Goal: Transaction & Acquisition: Obtain resource

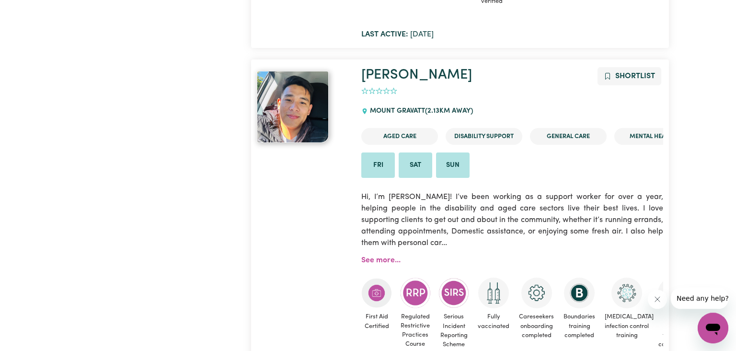
scroll to position [776, 0]
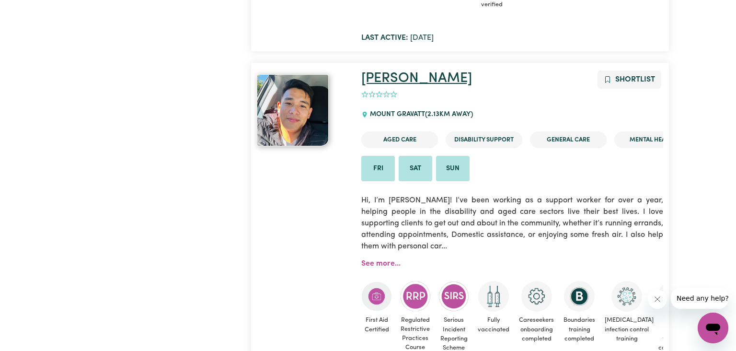
click at [397, 80] on link "[PERSON_NAME]" at bounding box center [416, 78] width 111 height 14
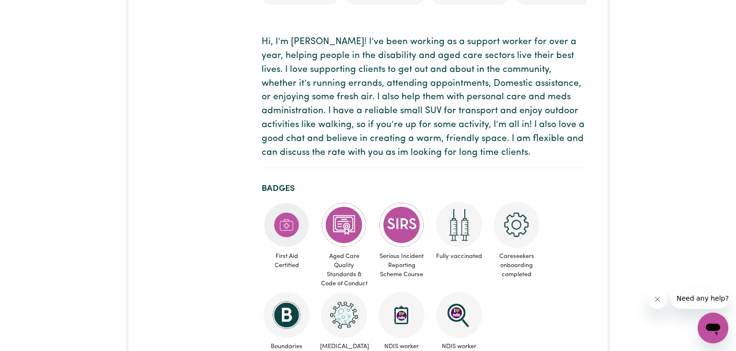
scroll to position [207, 0]
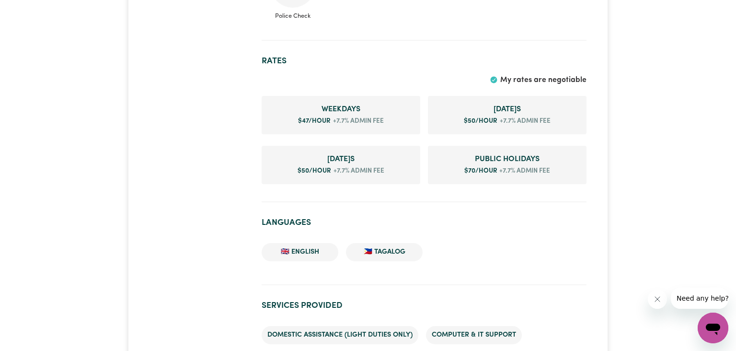
scroll to position [750, 0]
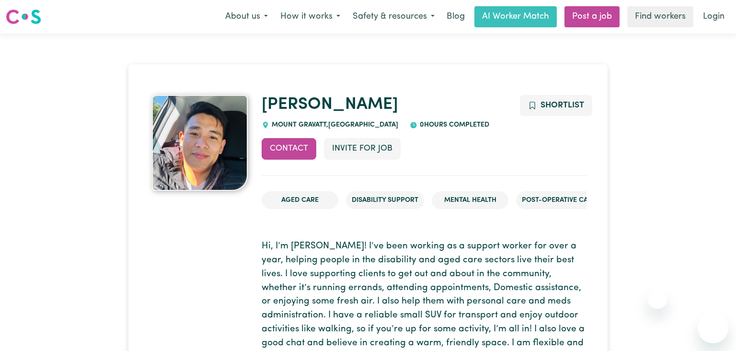
scroll to position [26, 0]
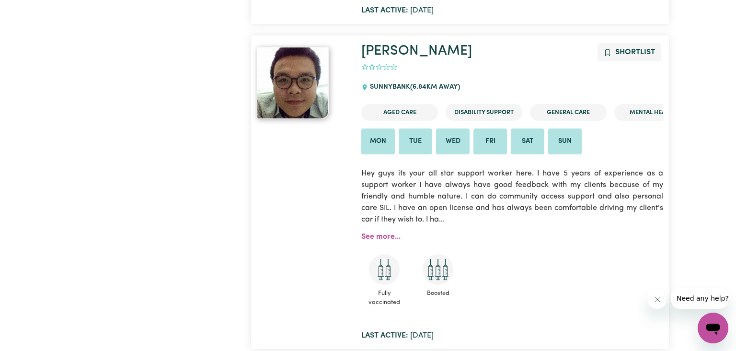
scroll to position [4087, 0]
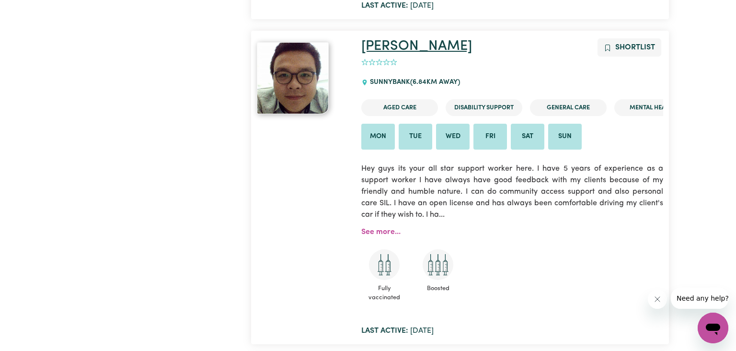
click at [399, 53] on link "[PERSON_NAME]" at bounding box center [416, 46] width 111 height 14
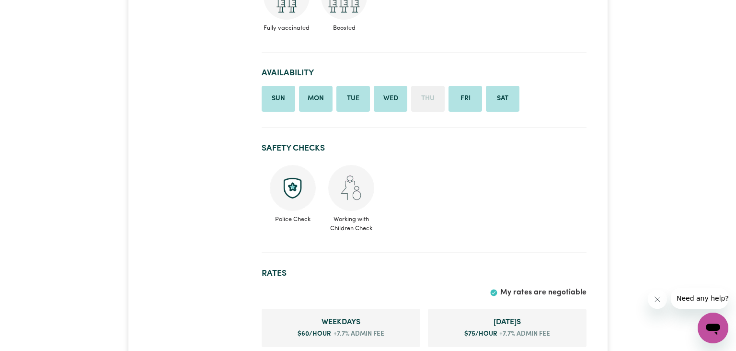
scroll to position [362, 0]
